Goal: Task Accomplishment & Management: Use online tool/utility

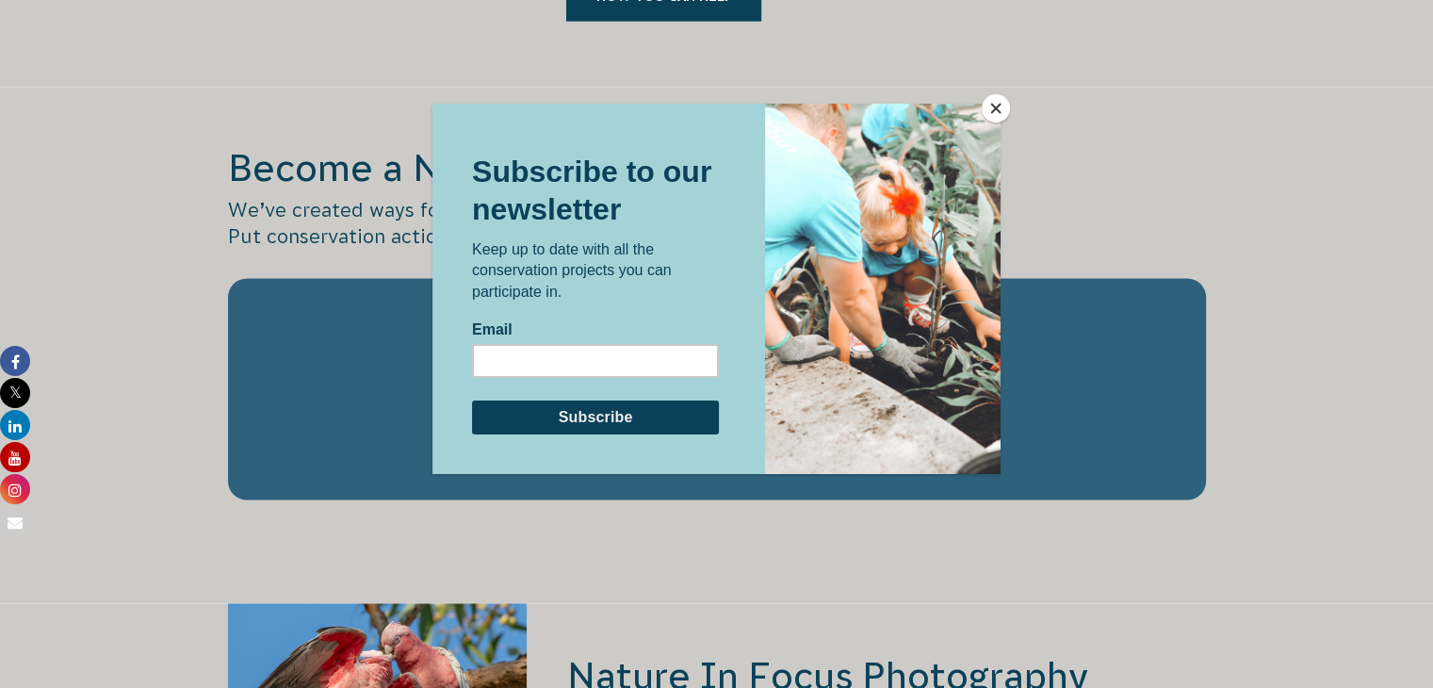
scroll to position [3110, 0]
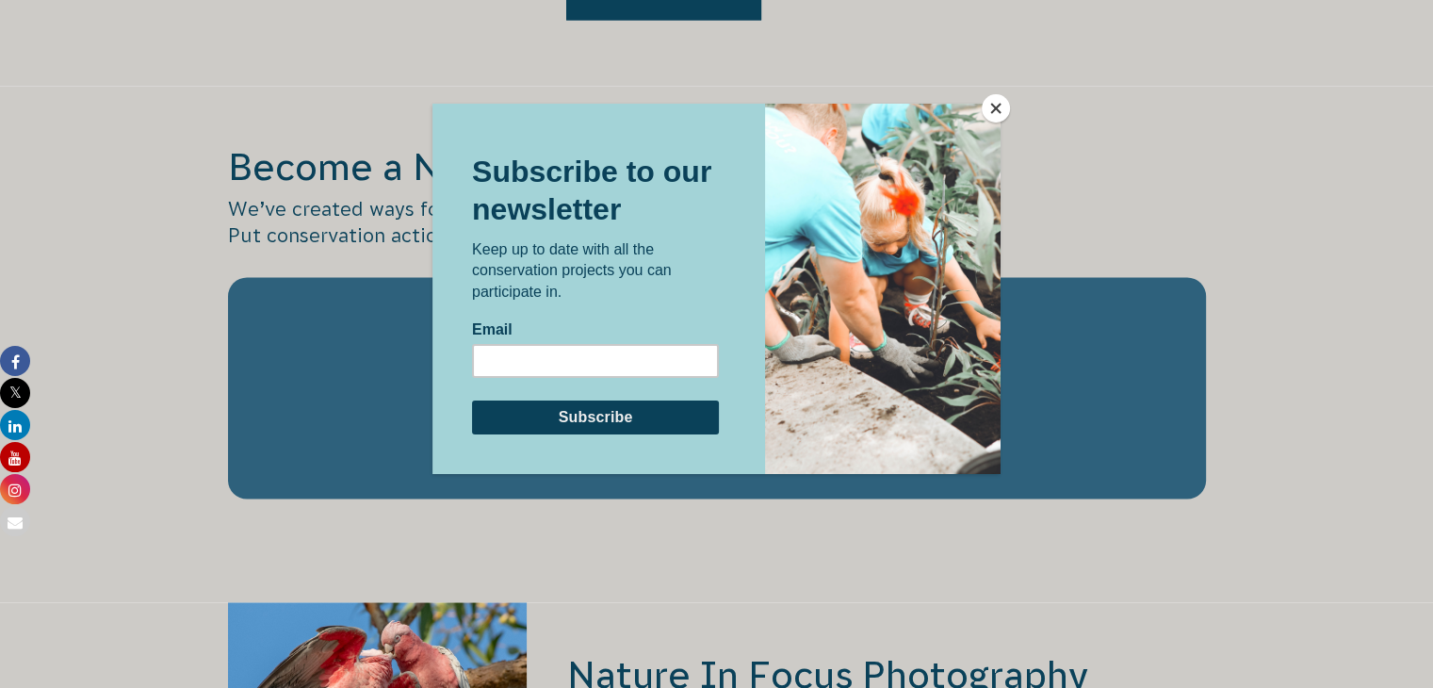
click at [999, 95] on button "Close" at bounding box center [996, 108] width 28 height 28
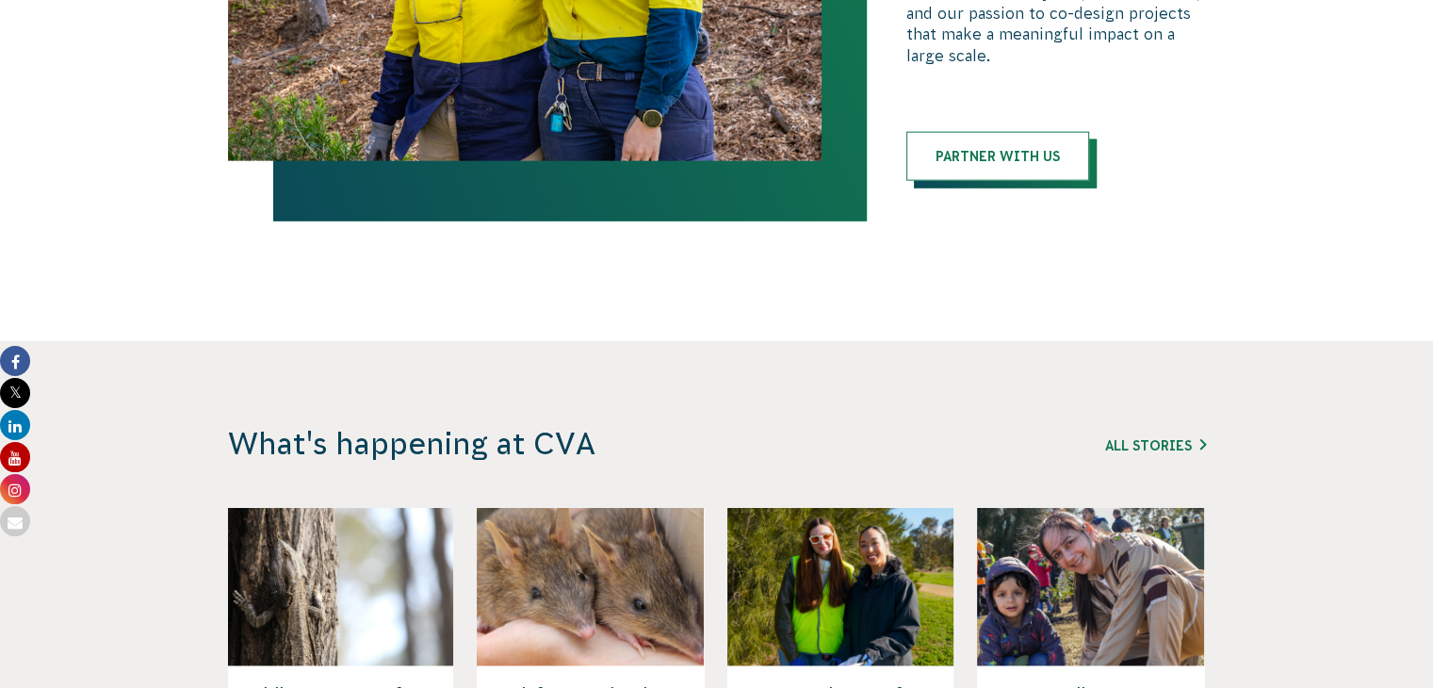
scroll to position [4335, 0]
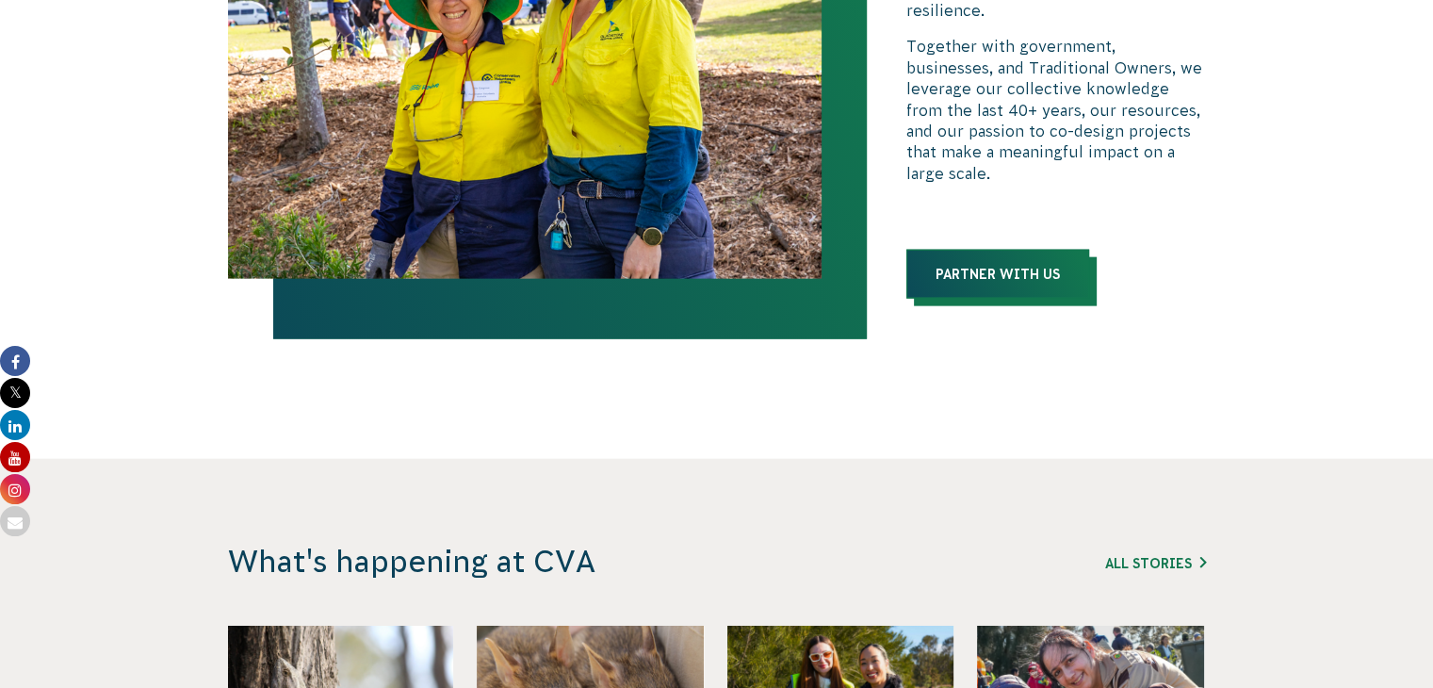
click at [1014, 250] on link "Partner with us" at bounding box center [998, 274] width 183 height 49
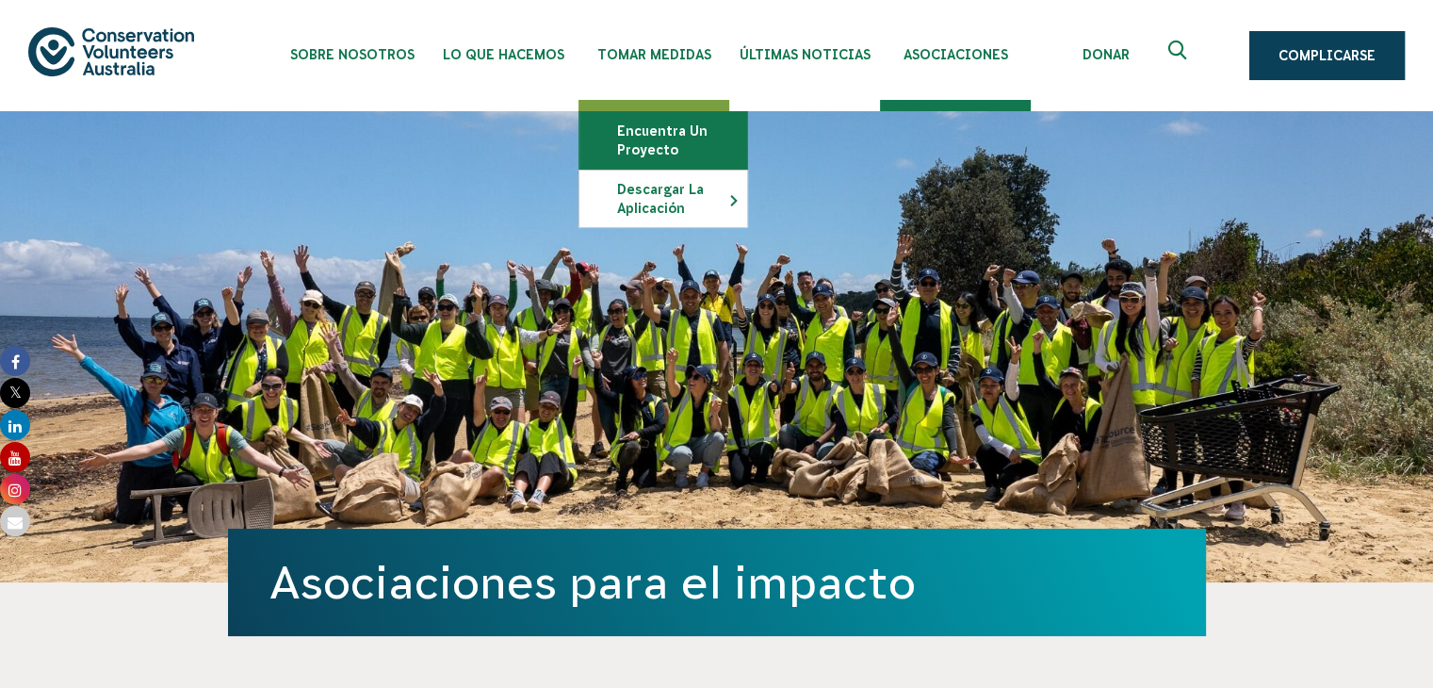
click at [685, 148] on link "Encuentra un proyecto" at bounding box center [664, 140] width 168 height 57
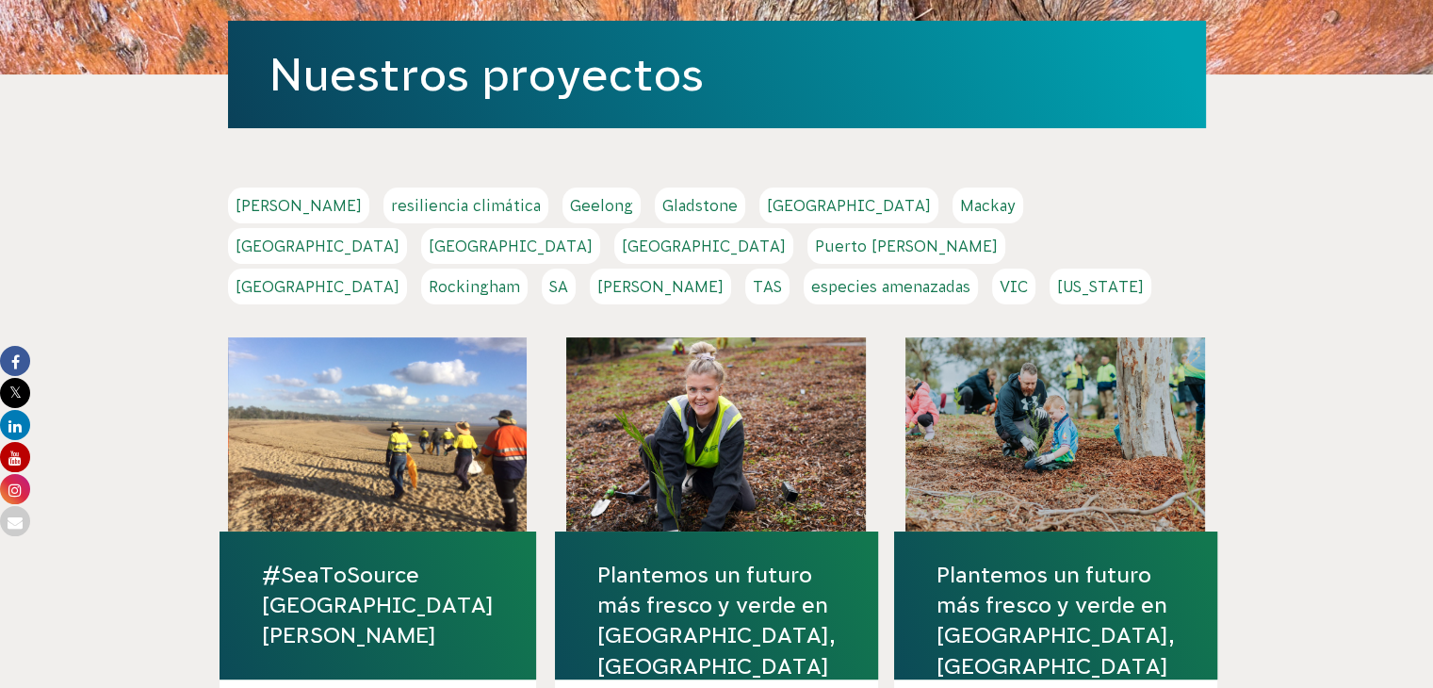
scroll to position [283, 0]
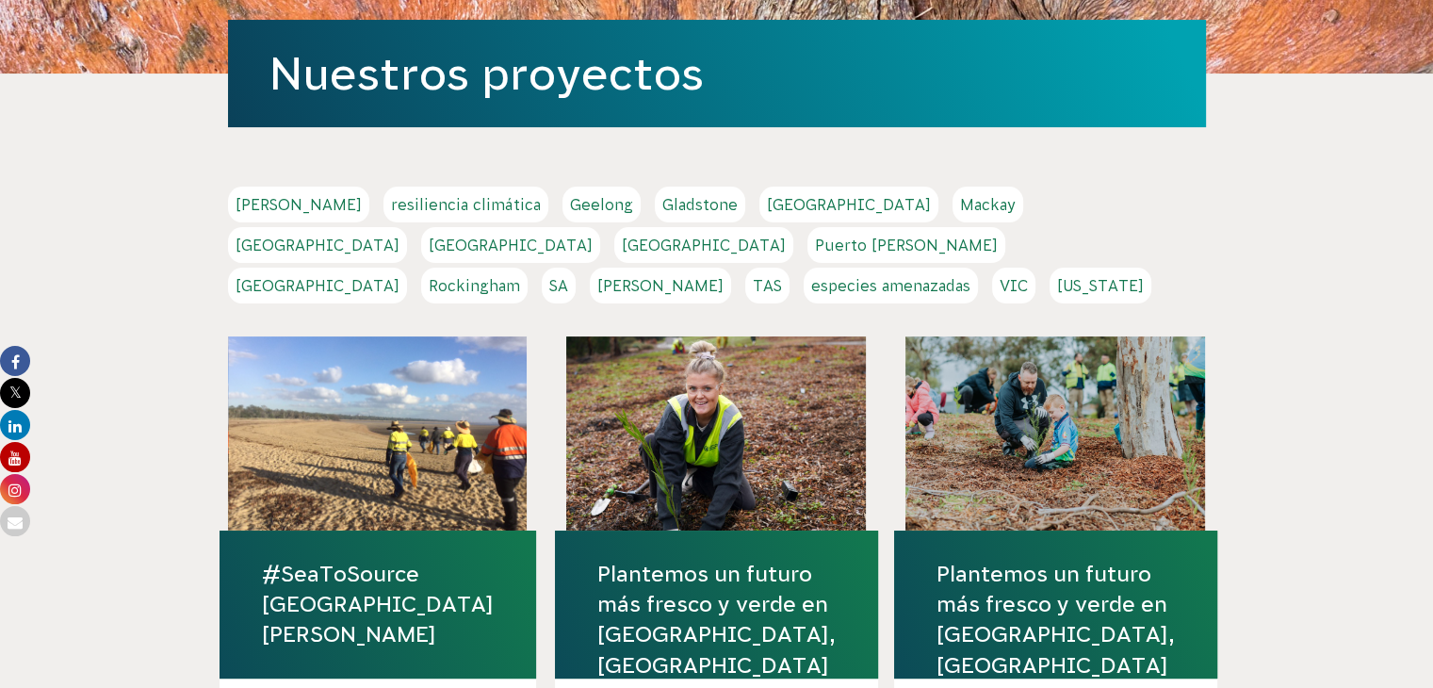
click at [400, 277] on font "[GEOGRAPHIC_DATA]" at bounding box center [318, 285] width 164 height 17
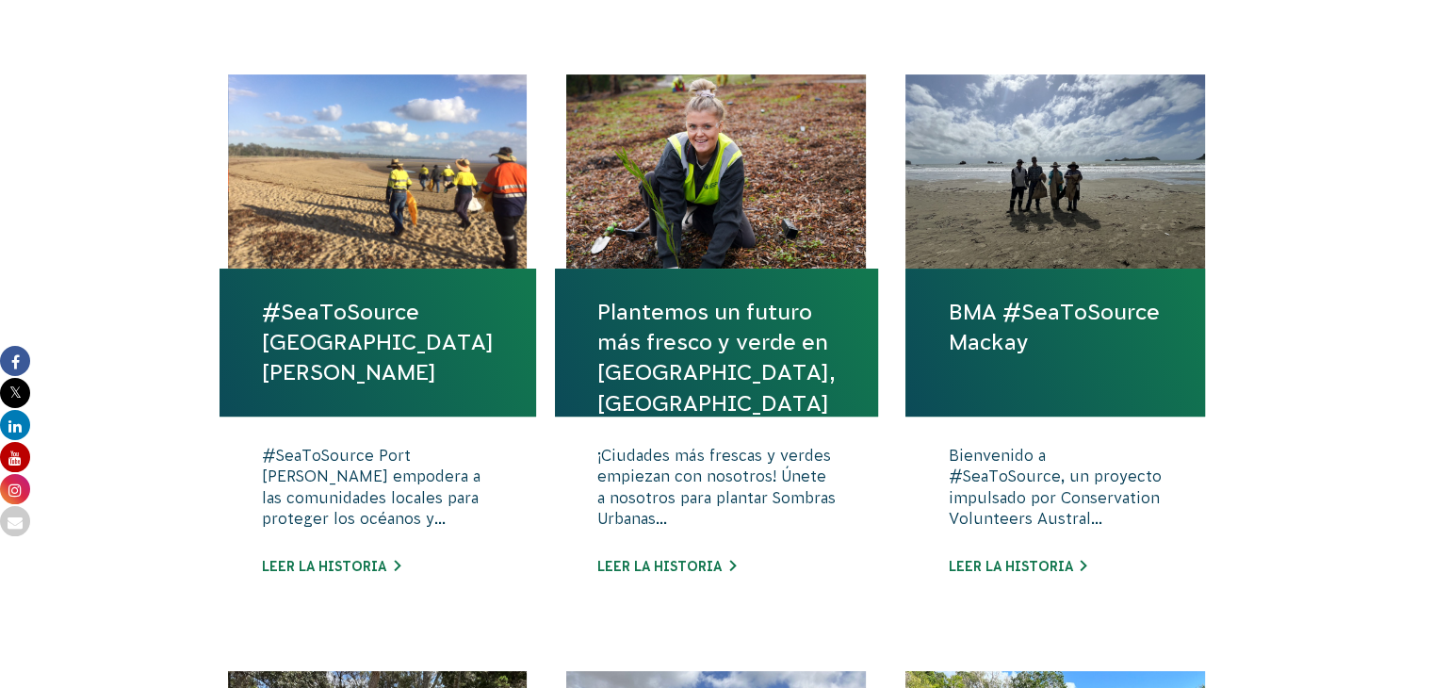
scroll to position [660, 0]
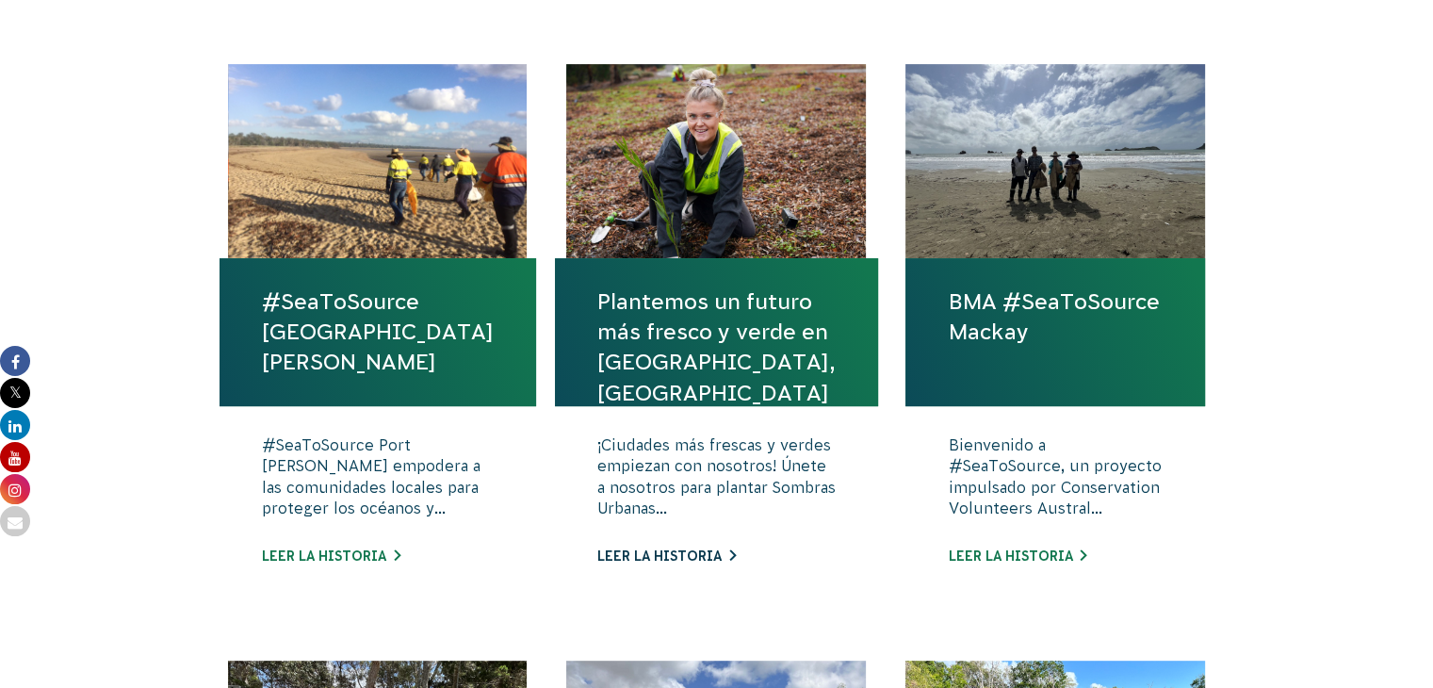
click at [691, 564] on font "Leer la historia" at bounding box center [660, 556] width 124 height 15
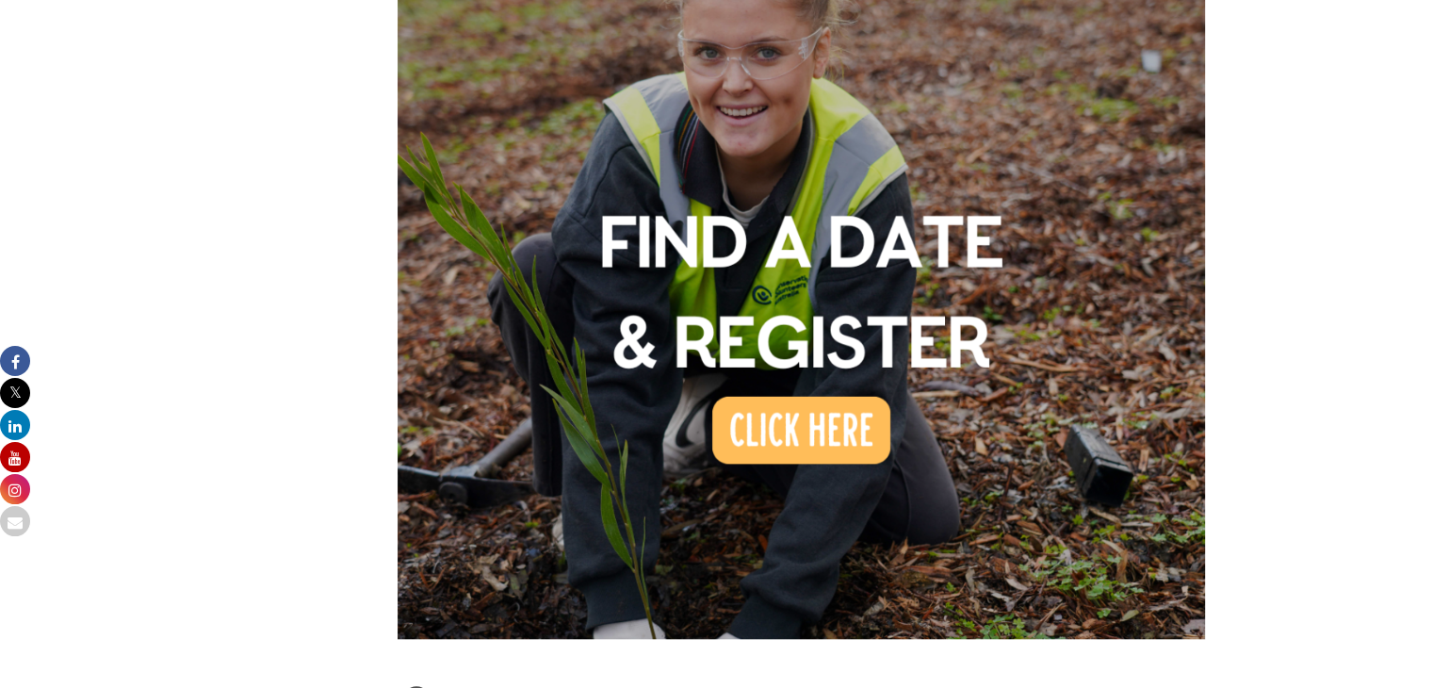
scroll to position [1602, 0]
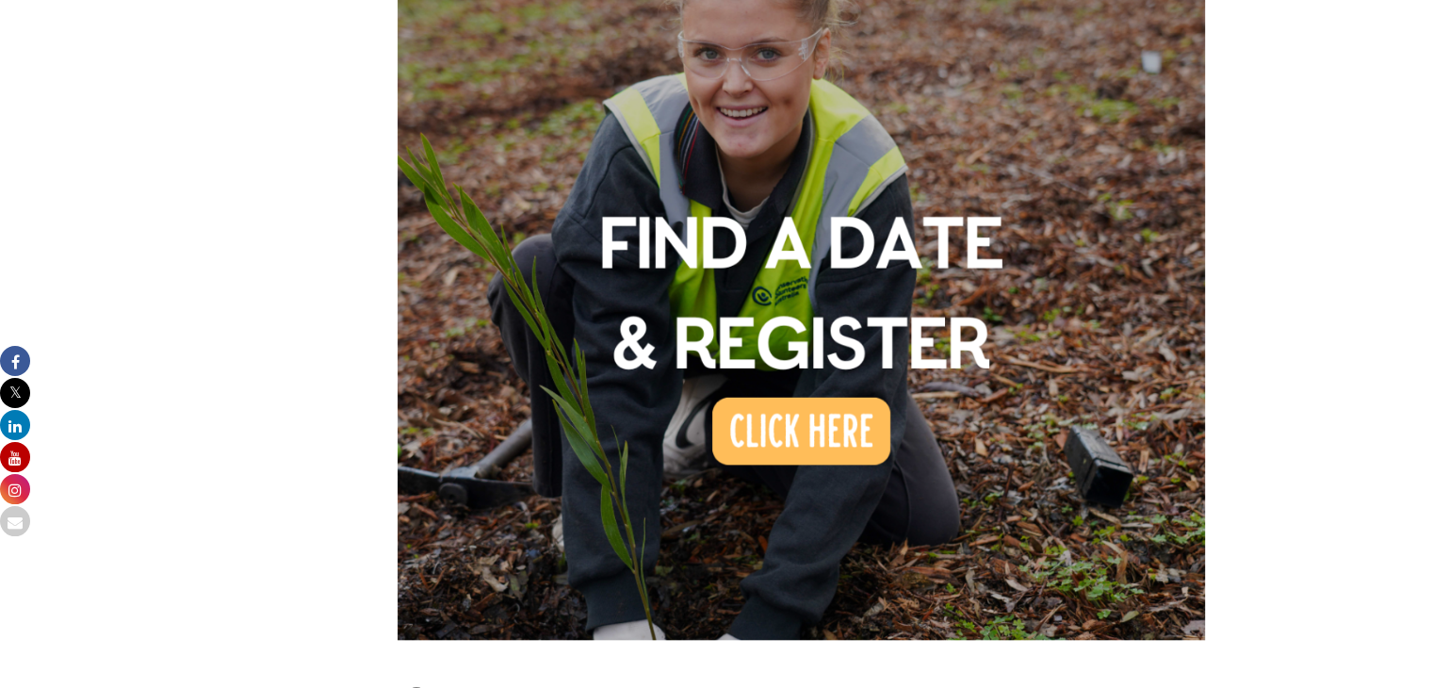
click at [796, 440] on img at bounding box center [802, 235] width 809 height 809
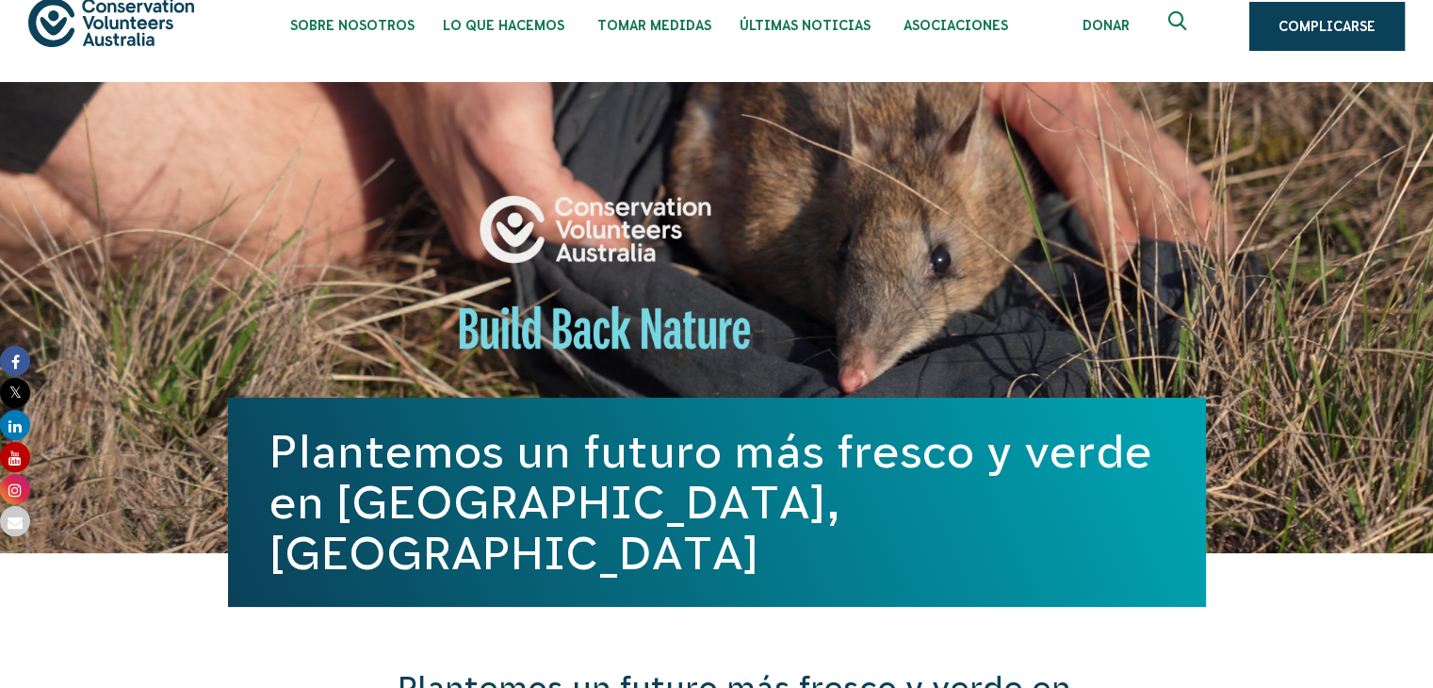
scroll to position [0, 0]
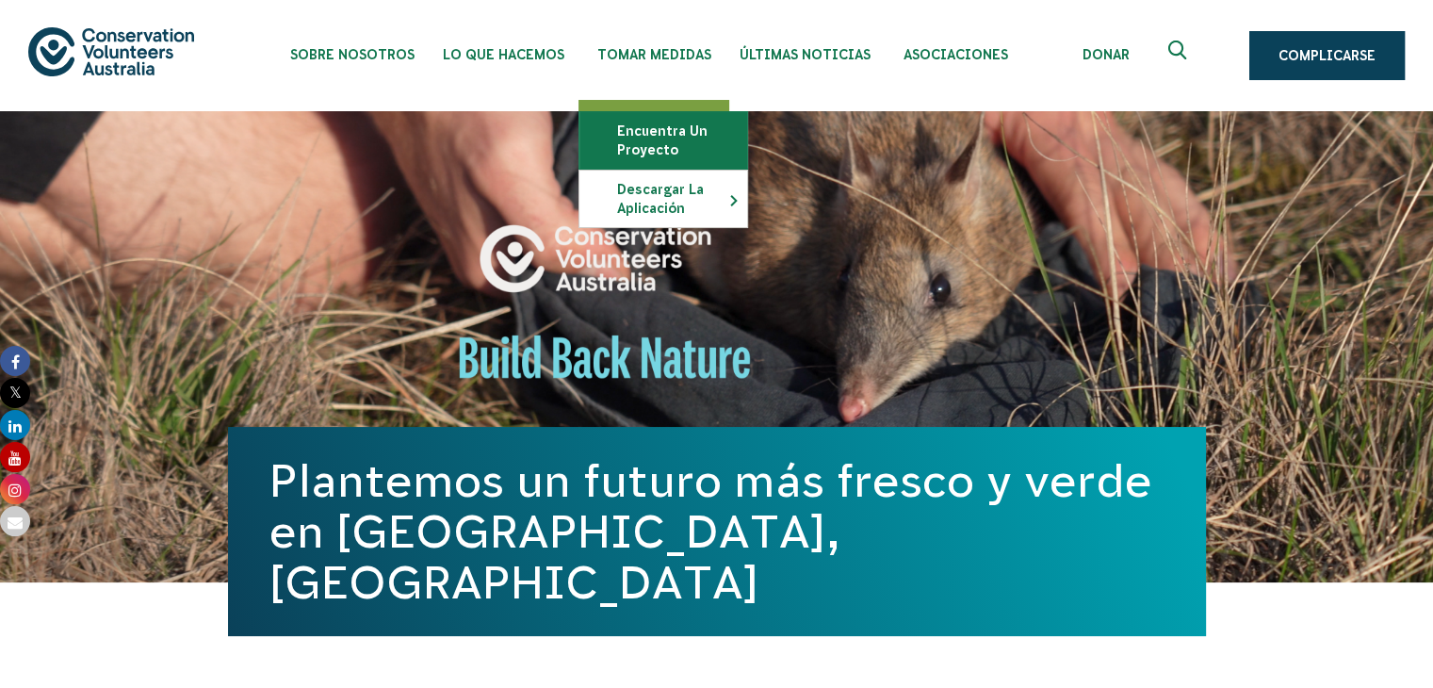
click at [667, 148] on font "Encuentra un proyecto" at bounding box center [662, 140] width 90 height 34
